Goal: Use online tool/utility: Use online tool/utility

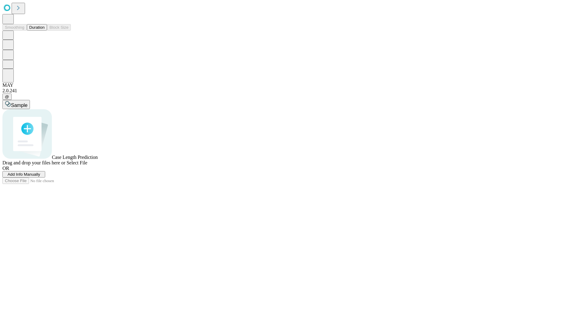
click at [45, 31] on button "Duration" at bounding box center [37, 27] width 20 height 6
click at [40, 176] on span "Add Info Manually" at bounding box center [24, 174] width 33 height 5
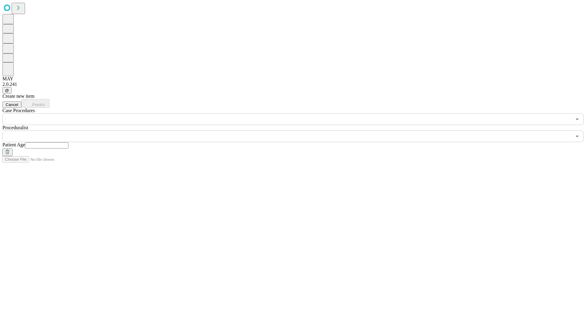
click at [68, 142] on input "text" at bounding box center [46, 145] width 43 height 6
type input "**"
click at [297, 130] on input "text" at bounding box center [286, 136] width 569 height 12
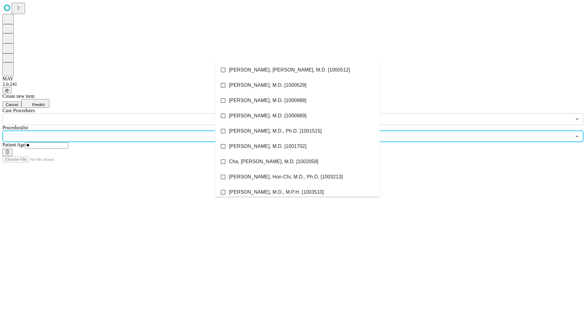
click at [298, 70] on li "[PERSON_NAME], [PERSON_NAME], M.D. [1000512]" at bounding box center [297, 69] width 165 height 15
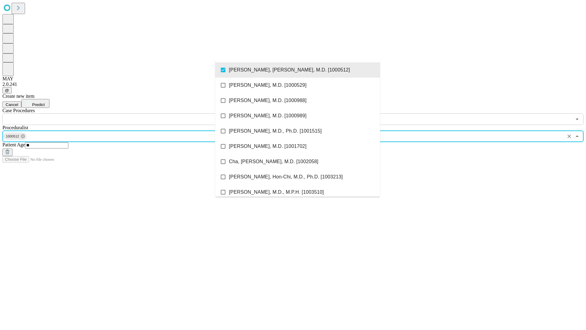
click at [128, 113] on input "text" at bounding box center [286, 119] width 569 height 12
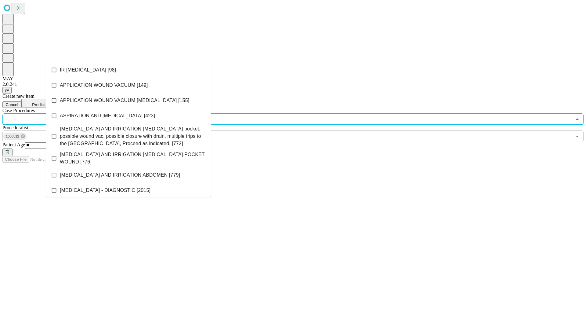
click at [129, 70] on li "IR [MEDICAL_DATA] [98]" at bounding box center [128, 69] width 165 height 15
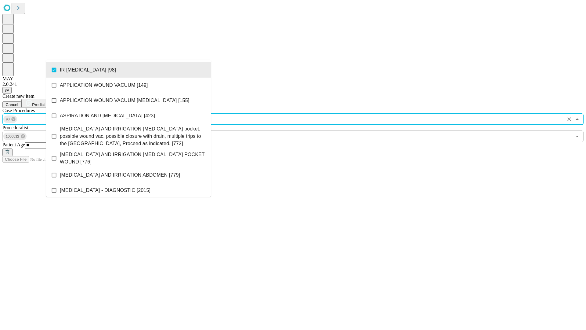
click at [45, 102] on span "Predict" at bounding box center [38, 104] width 13 height 5
